Goal: Task Accomplishment & Management: Use online tool/utility

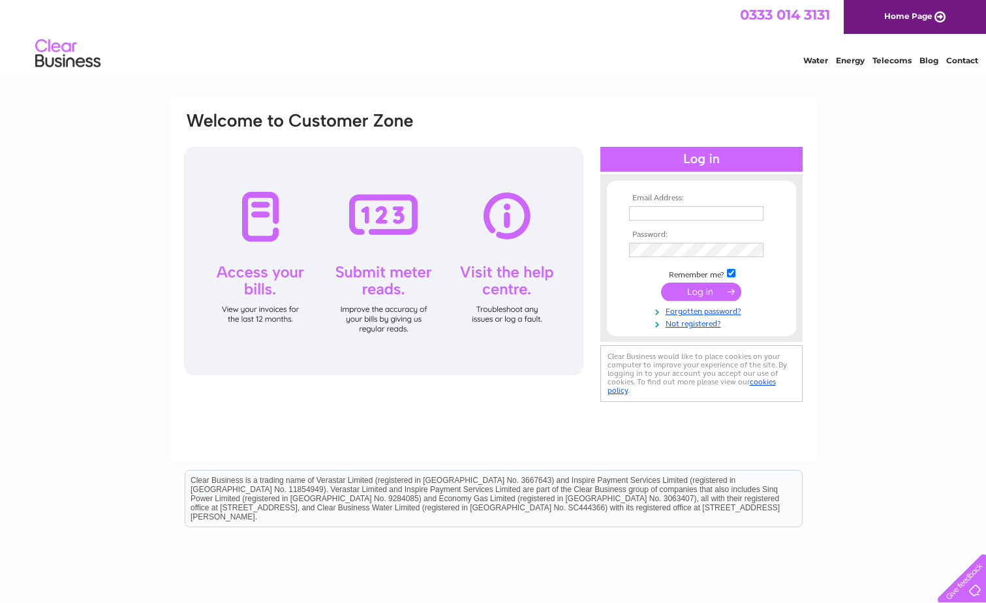
type input "[PERSON_NAME][EMAIL_ADDRESS][PERSON_NAME][DOMAIN_NAME]"
click at [702, 294] on input "submit" at bounding box center [701, 292] width 80 height 18
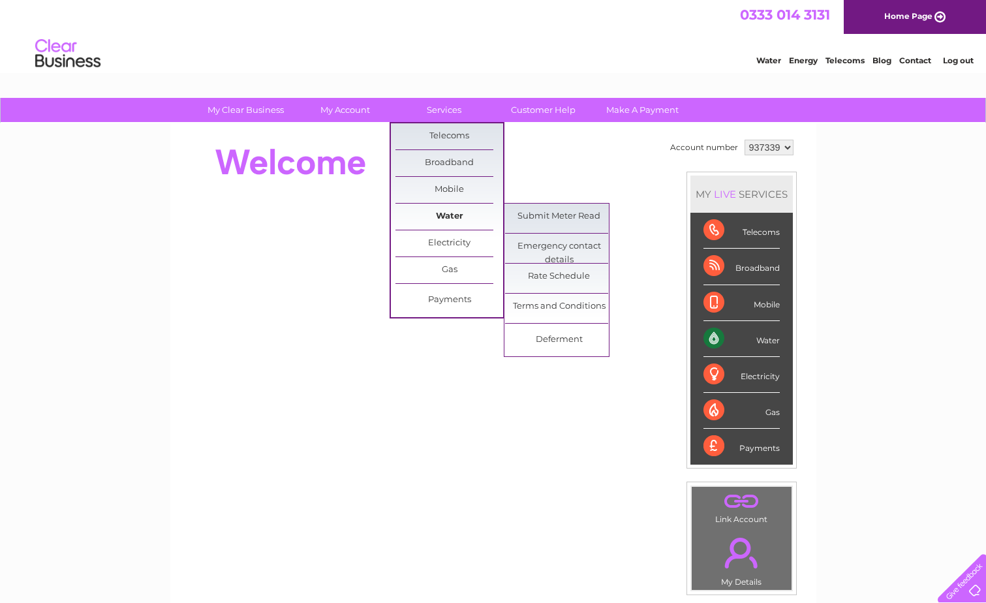
click at [461, 213] on link "Water" at bounding box center [450, 217] width 108 height 26
click at [551, 212] on link "Submit Meter Read" at bounding box center [559, 217] width 108 height 26
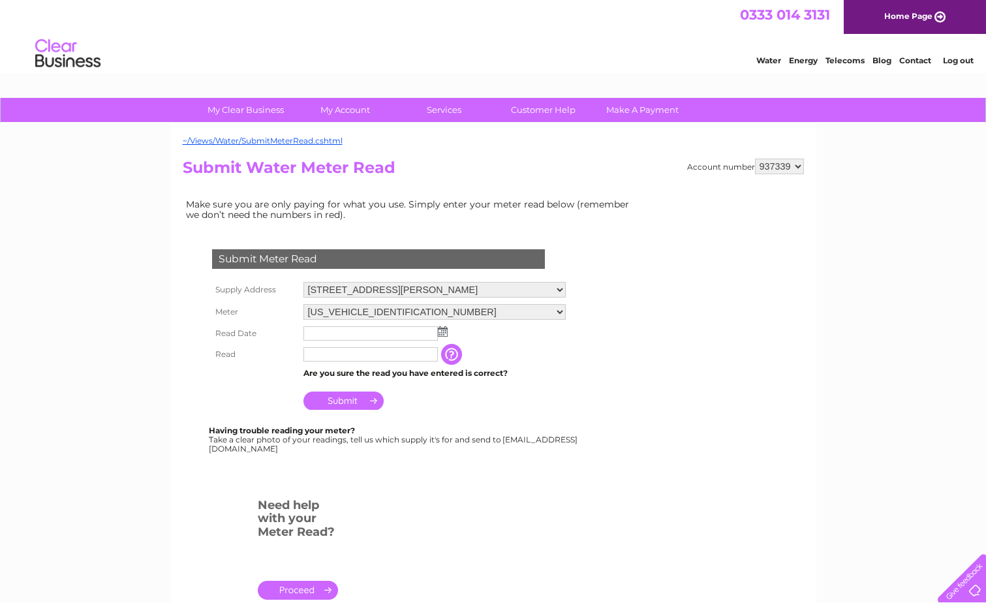
click at [444, 337] on img at bounding box center [443, 331] width 10 height 10
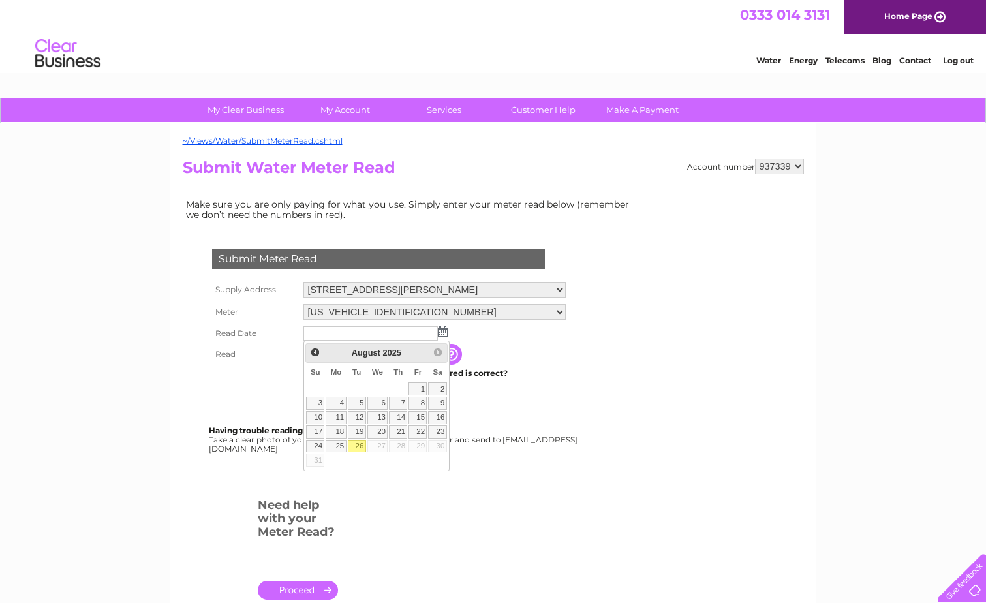
click at [354, 443] on link "26" at bounding box center [357, 446] width 18 height 13
type input "2025/08/26"
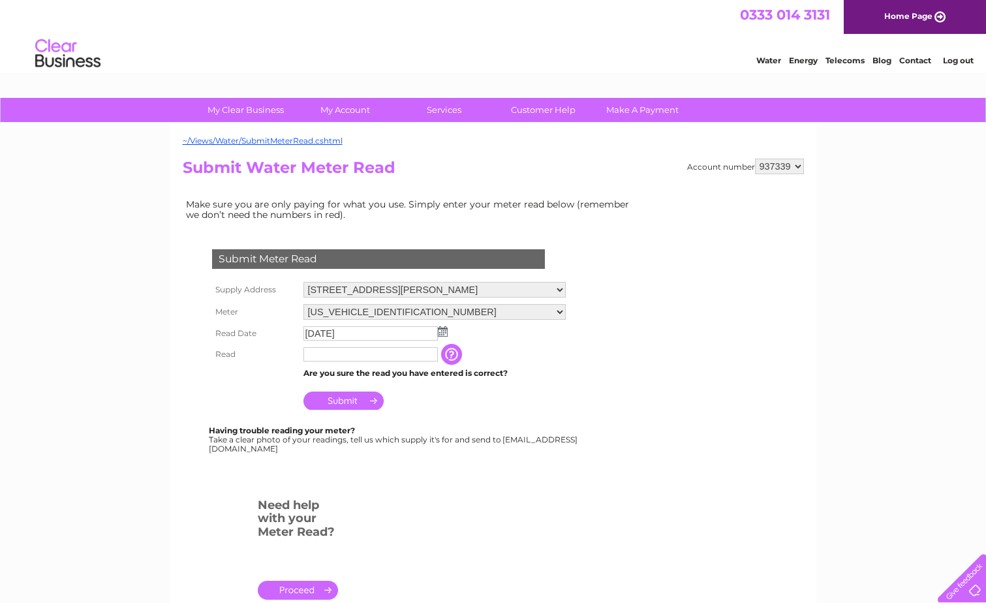
click at [326, 357] on input "text" at bounding box center [371, 354] width 134 height 14
type input "9"
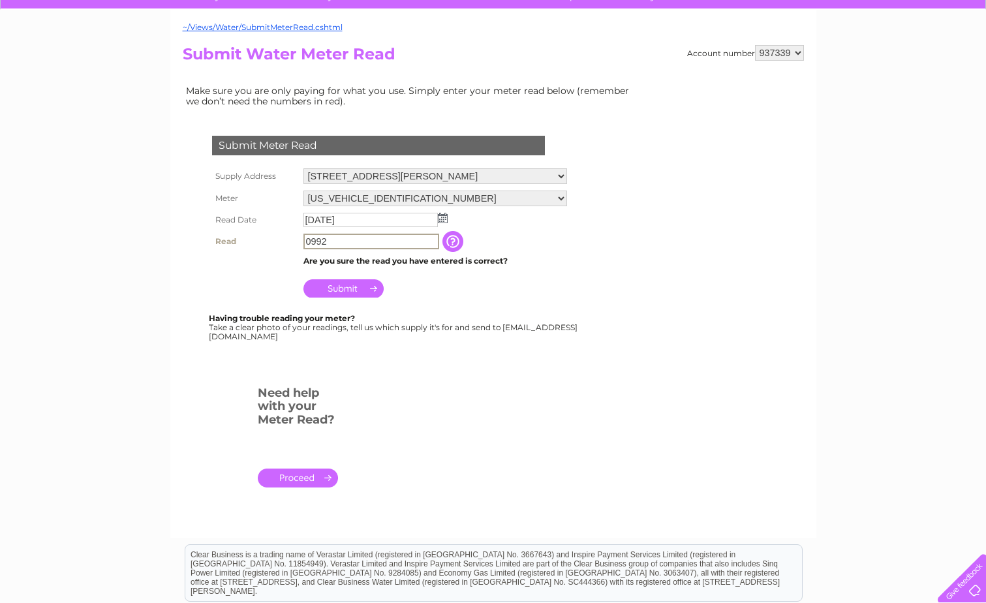
scroll to position [131, 0]
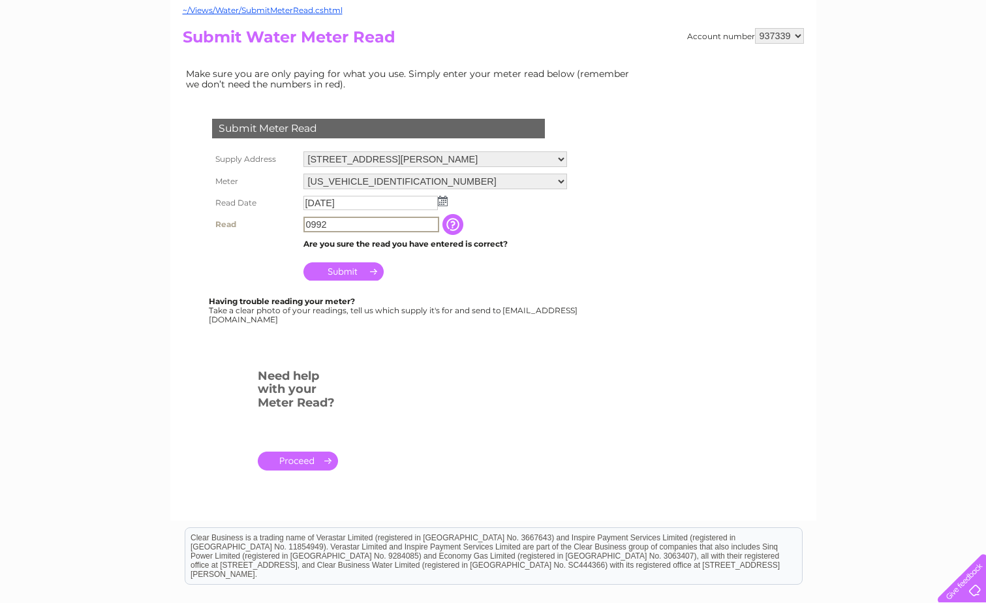
type input "0992"
click at [344, 266] on input "Submit" at bounding box center [344, 271] width 80 height 18
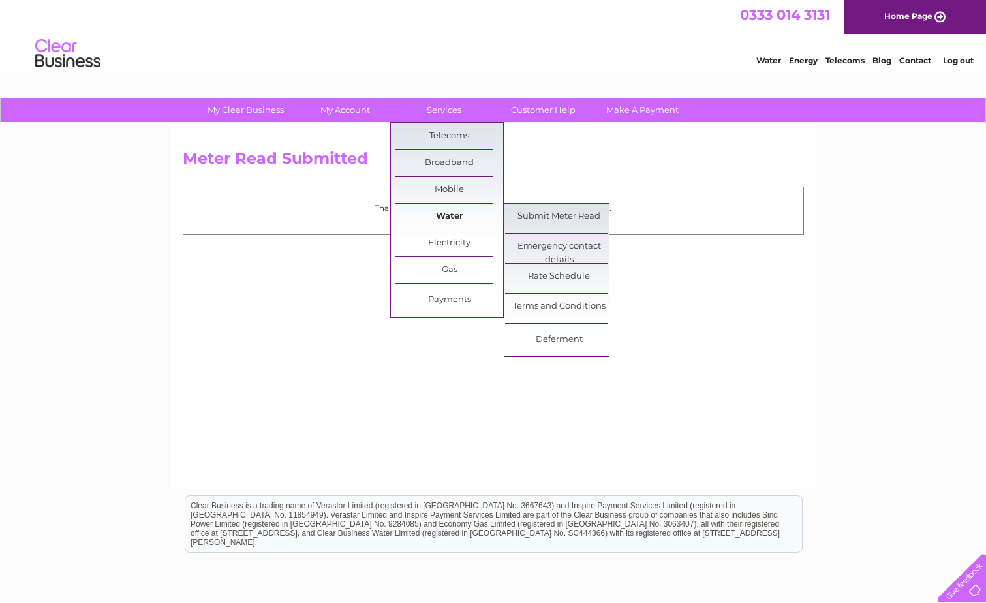
click at [438, 220] on link "Water" at bounding box center [450, 217] width 108 height 26
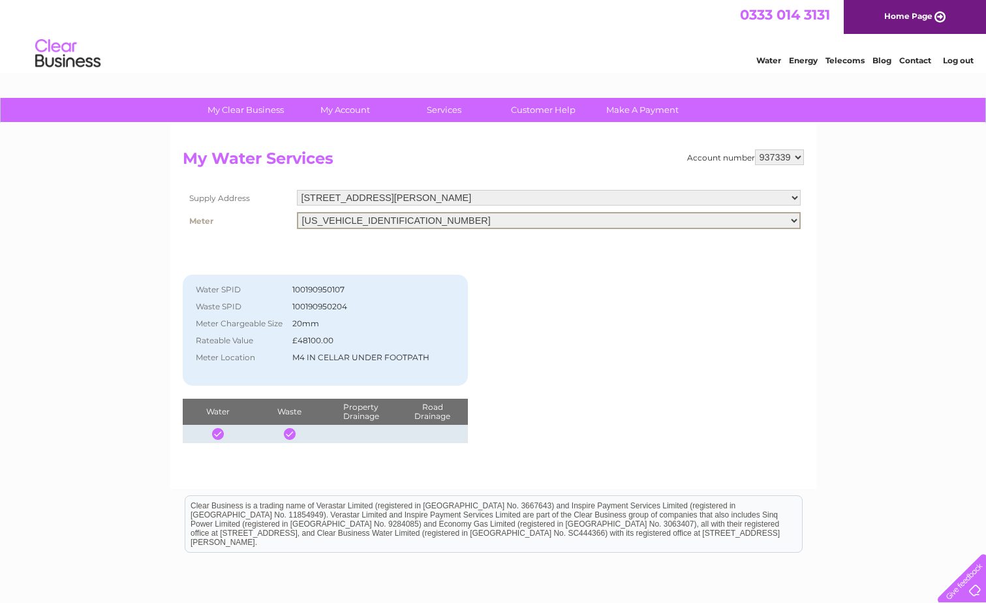
click at [798, 221] on select "[US_VEHICLE_IDENTIFICATION_NUMBER]" at bounding box center [549, 220] width 504 height 17
click at [798, 191] on select "[STREET_ADDRESS][PERSON_NAME]" at bounding box center [549, 198] width 504 height 17
click at [798, 192] on select "[STREET_ADDRESS][PERSON_NAME]" at bounding box center [549, 198] width 504 height 17
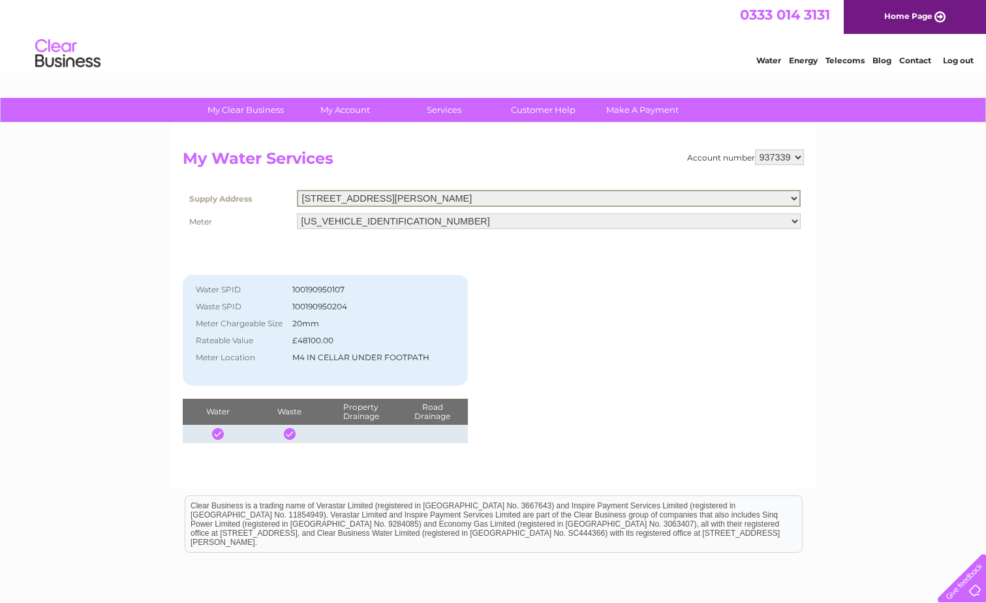
click at [796, 381] on div "Account number 937339 My Water Services Supply Address [STREET_ADDRESS][PERSON_…" at bounding box center [493, 296] width 621 height 294
